Goal: Information Seeking & Learning: Learn about a topic

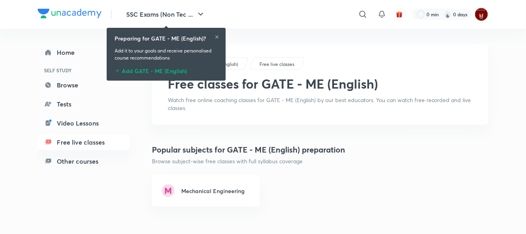
click at [208, 37] on div "Preparing for GATE - ME (English)?" at bounding box center [166, 38] width 103 height 8
click at [215, 35] on icon at bounding box center [217, 37] width 5 height 5
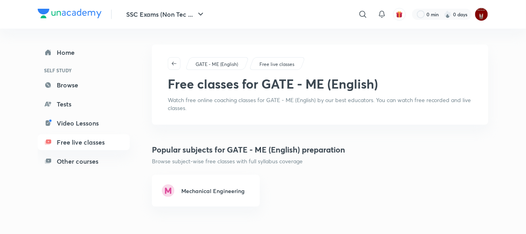
click at [219, 63] on p "GATE - ME (English)" at bounding box center [217, 64] width 42 height 7
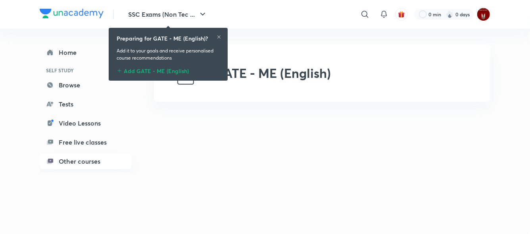
click at [219, 36] on icon at bounding box center [219, 37] width 5 height 5
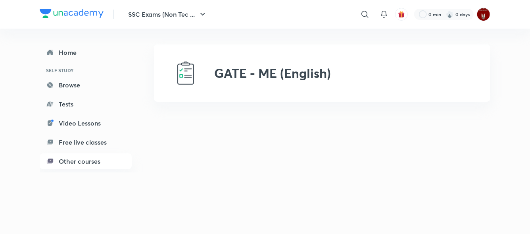
click at [192, 73] on img at bounding box center [185, 72] width 25 height 25
click at [223, 74] on h2 "GATE - ME (English)" at bounding box center [272, 72] width 117 height 15
click at [360, 10] on icon at bounding box center [365, 15] width 10 height 10
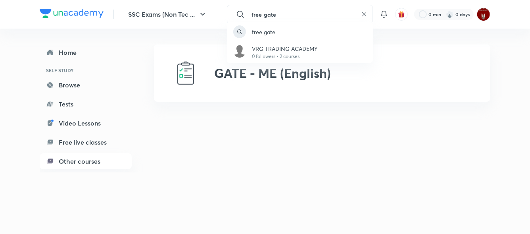
type input "free gate"
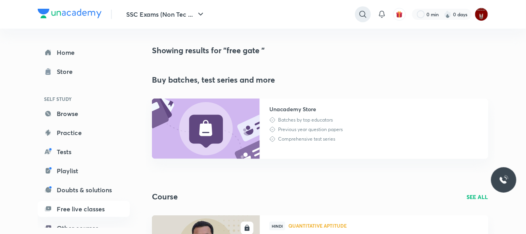
click at [360, 18] on icon at bounding box center [363, 15] width 10 height 10
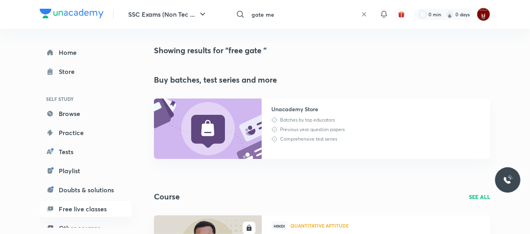
type input "gate me"
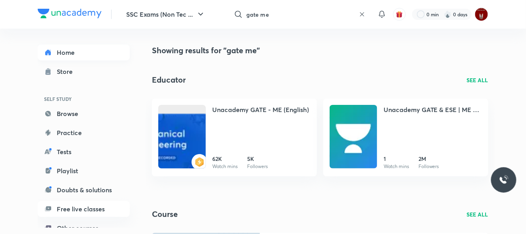
click at [74, 52] on link "Home" at bounding box center [84, 52] width 92 height 16
